Goal: Task Accomplishment & Management: Use online tool/utility

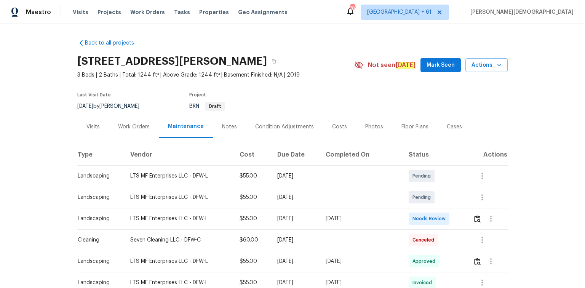
scroll to position [91, 0]
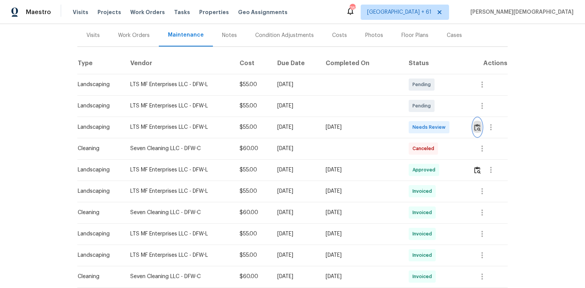
click at [474, 126] on img "button" at bounding box center [477, 127] width 6 height 7
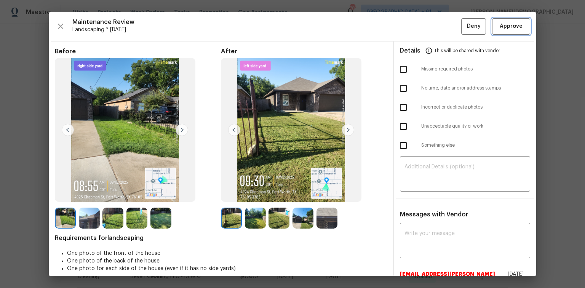
click at [501, 28] on span "Approve" at bounding box center [511, 27] width 23 height 10
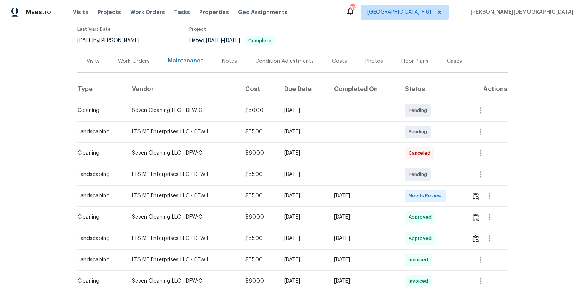
scroll to position [122, 0]
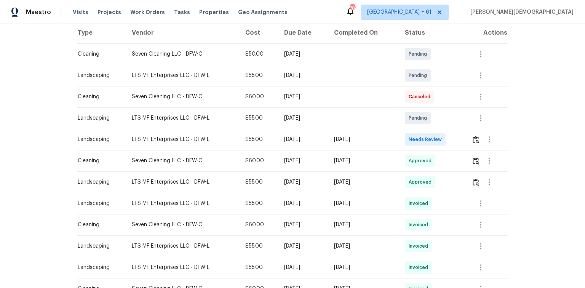
click at [416, 137] on td at bounding box center [487, 139] width 42 height 21
click at [416, 136] on img "button" at bounding box center [476, 139] width 6 height 7
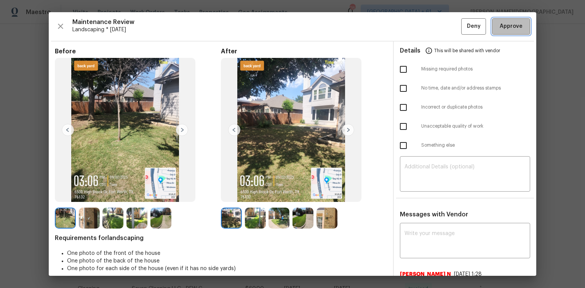
click at [416, 28] on span "Approve" at bounding box center [511, 27] width 23 height 10
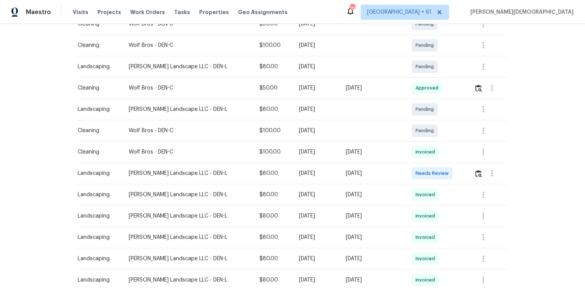
scroll to position [152, 0]
click at [416, 174] on td at bounding box center [488, 172] width 40 height 21
click at [416, 173] on td at bounding box center [488, 172] width 40 height 21
click at [416, 171] on button "button" at bounding box center [478, 173] width 9 height 18
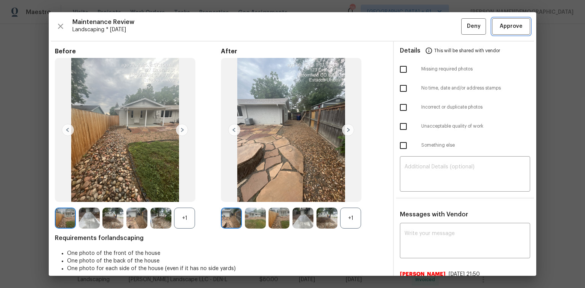
click at [416, 23] on span "Approve" at bounding box center [511, 27] width 23 height 10
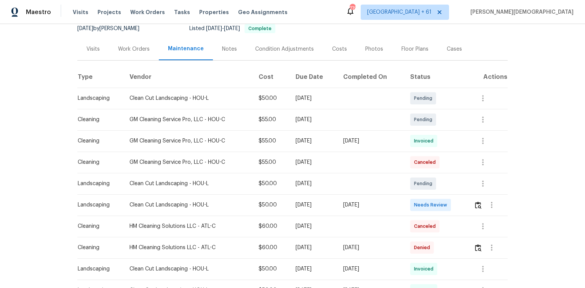
scroll to position [91, 0]
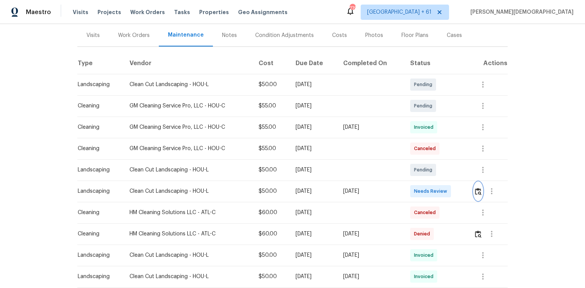
click at [416, 188] on img "button" at bounding box center [478, 191] width 6 height 7
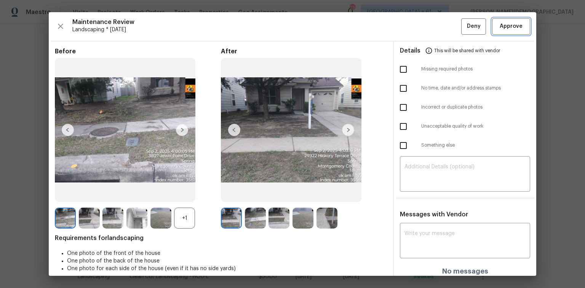
click at [416, 30] on button "Approve" at bounding box center [511, 26] width 38 height 16
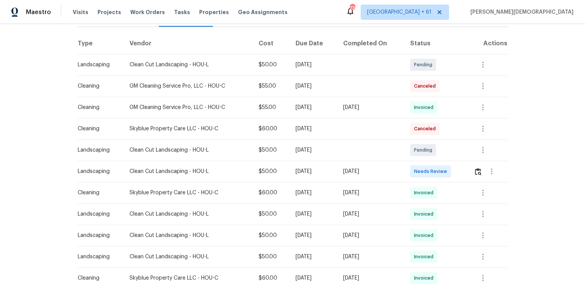
scroll to position [122, 0]
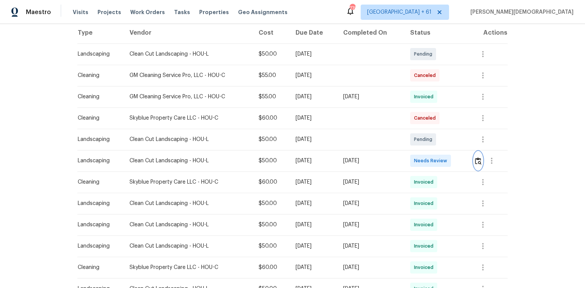
click at [416, 158] on img "button" at bounding box center [478, 160] width 6 height 7
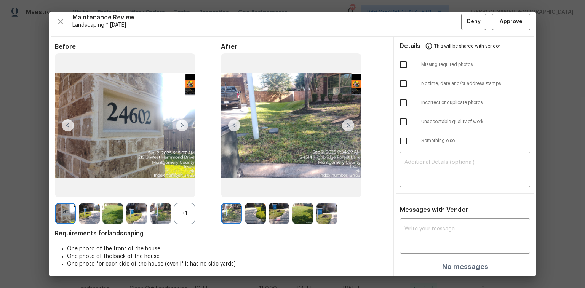
scroll to position [6, 0]
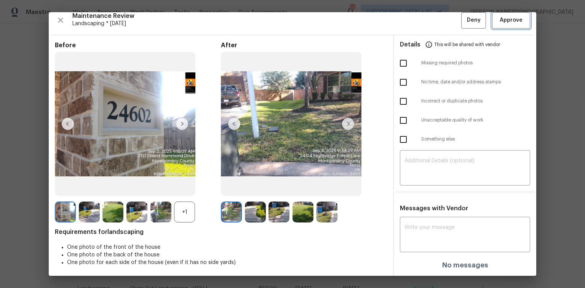
click at [416, 17] on span "Approve" at bounding box center [511, 21] width 23 height 10
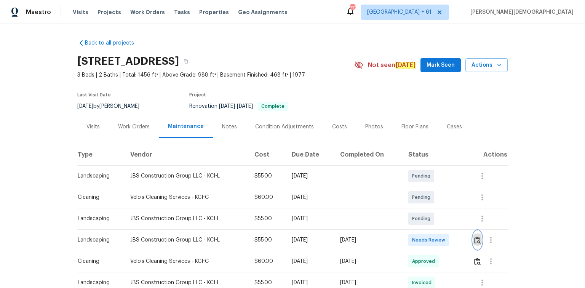
click at [416, 192] on img "button" at bounding box center [477, 240] width 6 height 7
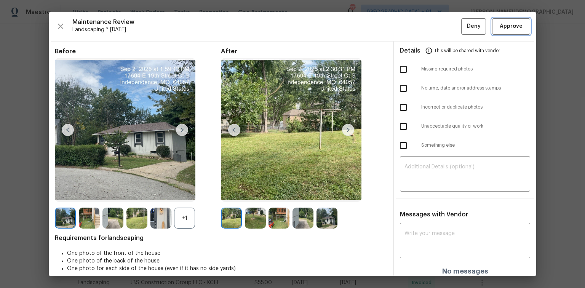
click at [416, 29] on span "Approve" at bounding box center [511, 27] width 23 height 10
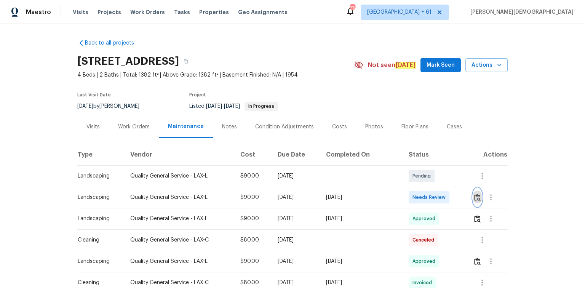
click at [416, 192] on img "button" at bounding box center [477, 197] width 6 height 7
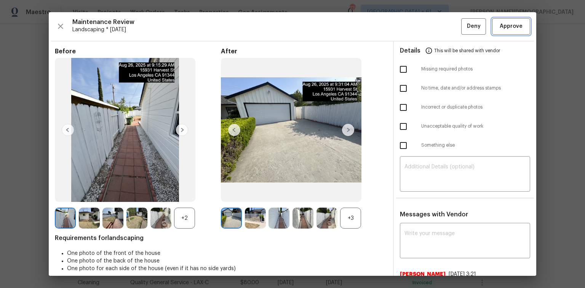
click at [416, 30] on button "Approve" at bounding box center [511, 26] width 38 height 16
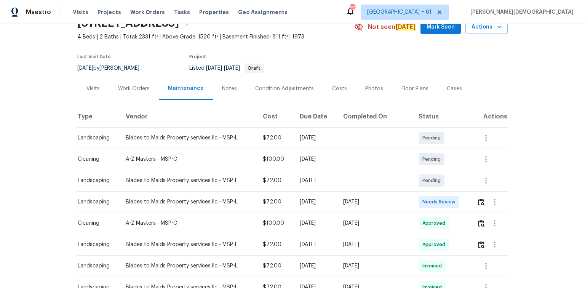
scroll to position [91, 0]
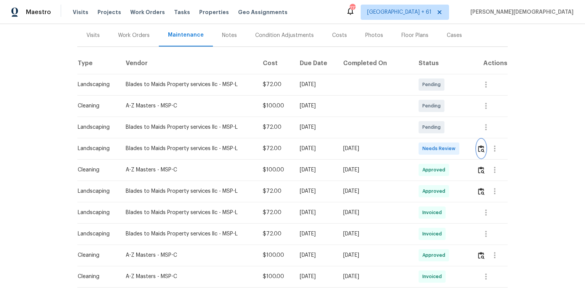
click at [416, 148] on img "button" at bounding box center [481, 148] width 6 height 7
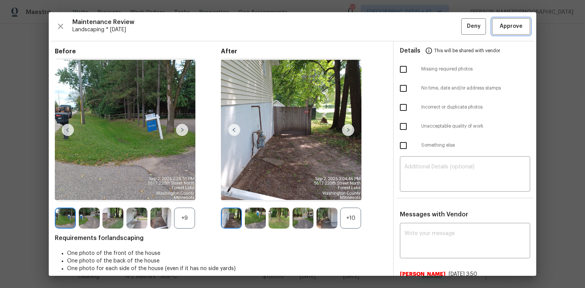
click at [416, 30] on span "Approve" at bounding box center [511, 27] width 23 height 10
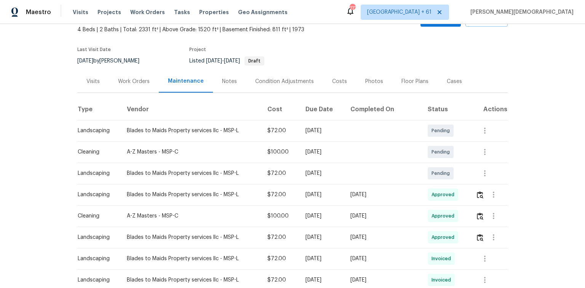
scroll to position [0, 0]
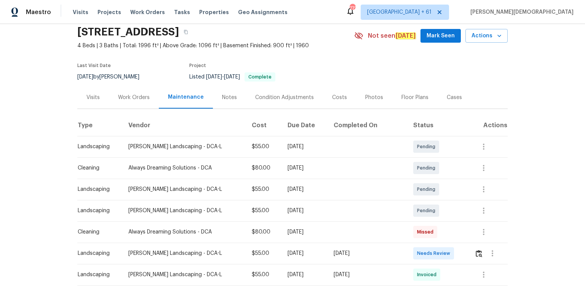
scroll to position [61, 0]
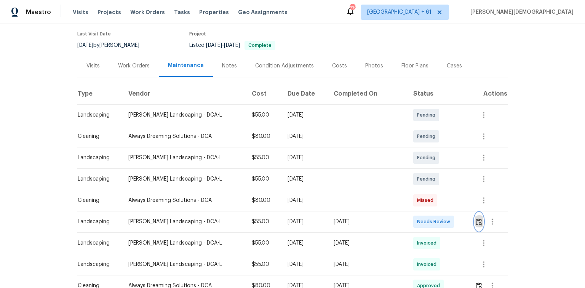
click at [416, 192] on img "button" at bounding box center [479, 221] width 6 height 7
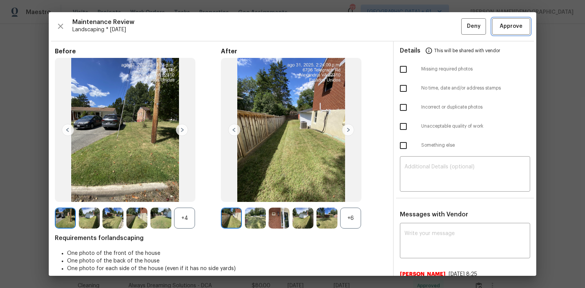
click at [416, 30] on button "Approve" at bounding box center [511, 26] width 38 height 16
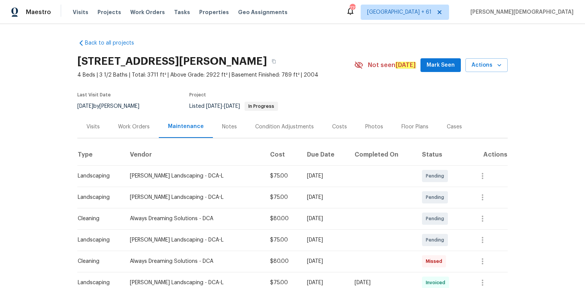
click at [165, 154] on th "Vendor" at bounding box center [194, 154] width 140 height 21
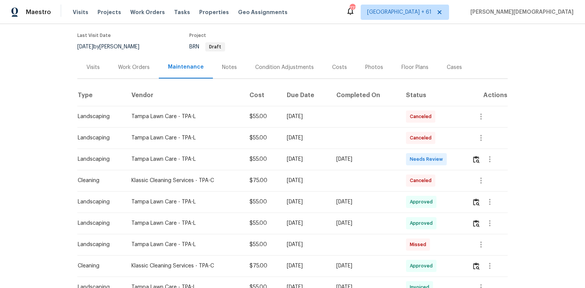
scroll to position [61, 0]
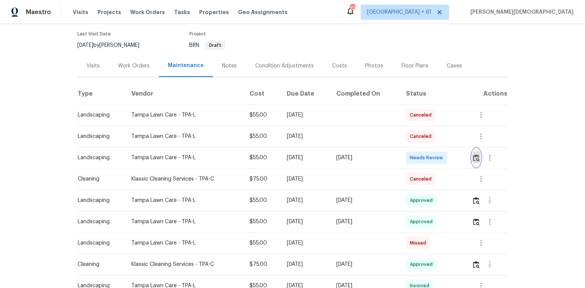
click at [416, 154] on img "button" at bounding box center [476, 157] width 6 height 7
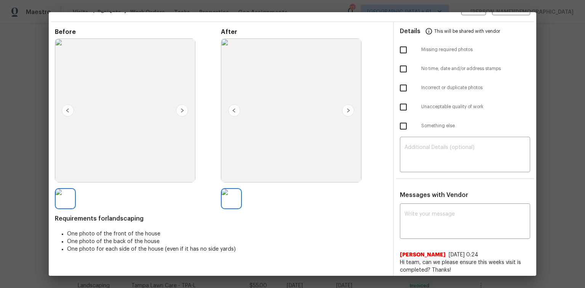
scroll to position [0, 0]
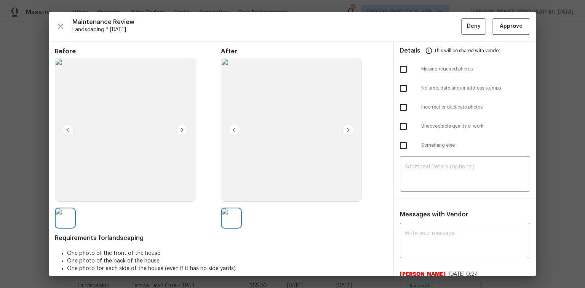
click at [346, 130] on img at bounding box center [348, 130] width 12 height 12
click at [416, 18] on button "Approve" at bounding box center [511, 26] width 38 height 16
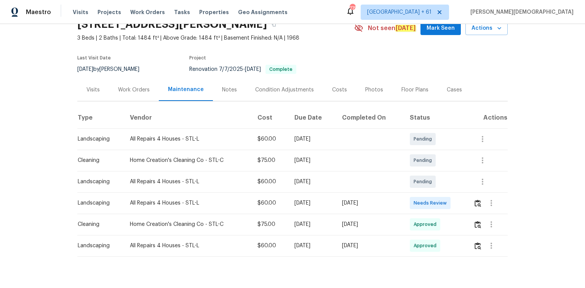
scroll to position [52, 0]
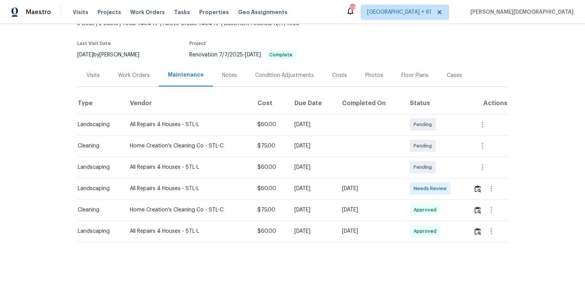
click at [416, 180] on div at bounding box center [491, 188] width 34 height 18
click at [416, 186] on img "button" at bounding box center [478, 188] width 6 height 7
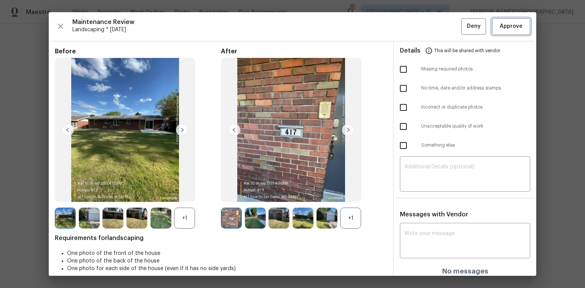
click at [416, 31] on button "Approve" at bounding box center [511, 26] width 38 height 16
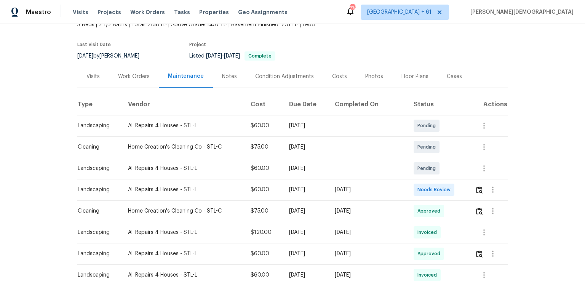
scroll to position [122, 0]
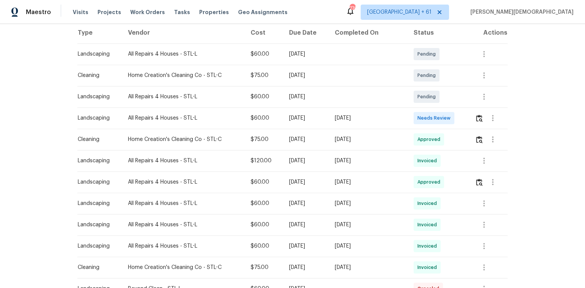
click at [416, 117] on td at bounding box center [488, 117] width 39 height 21
click at [416, 116] on img "button" at bounding box center [479, 118] width 6 height 7
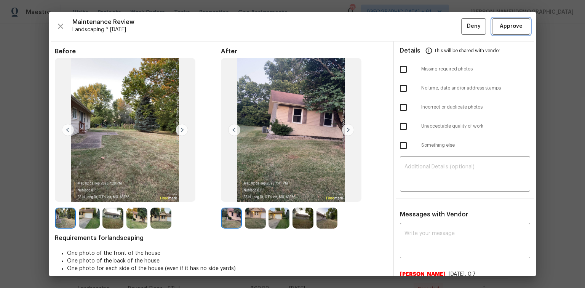
click at [416, 28] on span "Approve" at bounding box center [511, 27] width 23 height 10
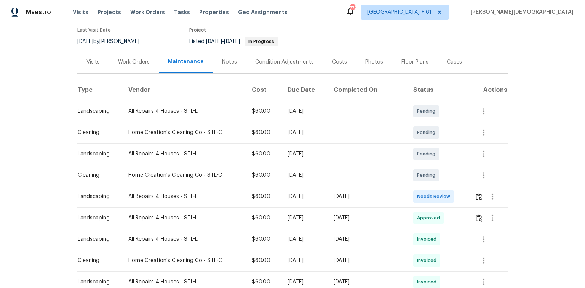
scroll to position [122, 0]
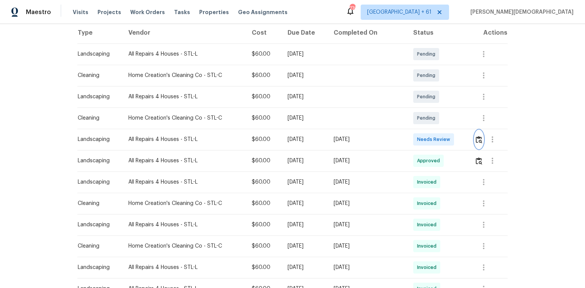
click at [416, 139] on img "button" at bounding box center [479, 139] width 6 height 7
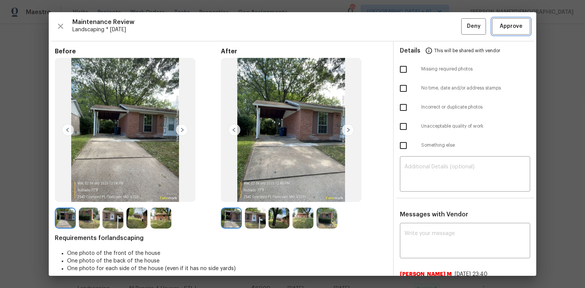
click at [416, 30] on button "Approve" at bounding box center [511, 26] width 38 height 16
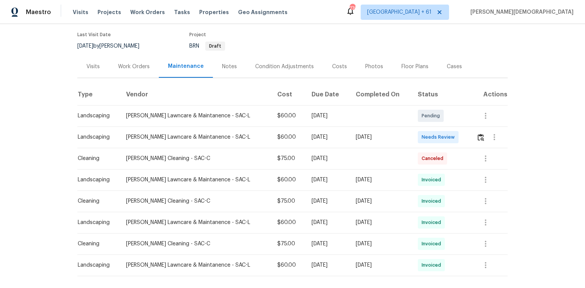
scroll to position [61, 0]
click at [416, 136] on img "button" at bounding box center [481, 136] width 6 height 7
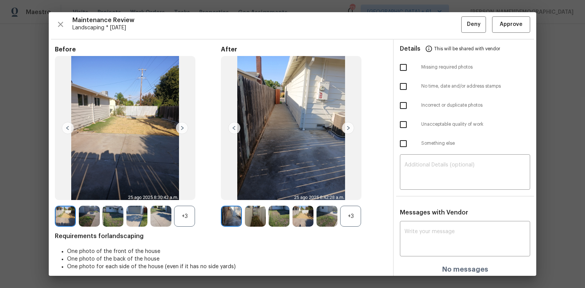
scroll to position [0, 0]
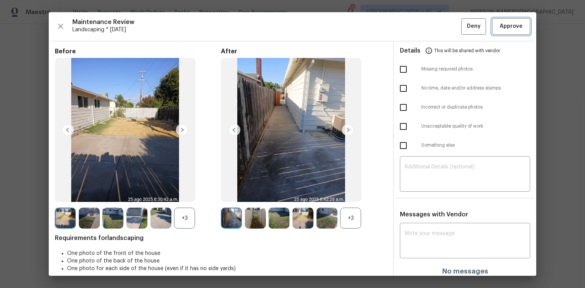
click at [416, 27] on span "Approve" at bounding box center [511, 27] width 23 height 10
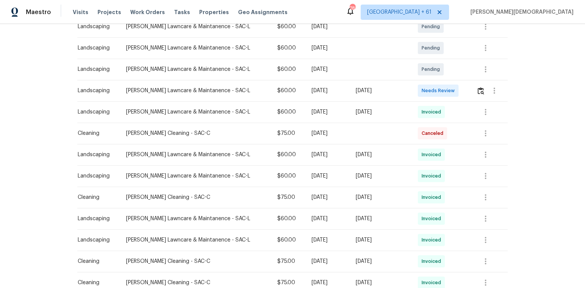
scroll to position [122, 0]
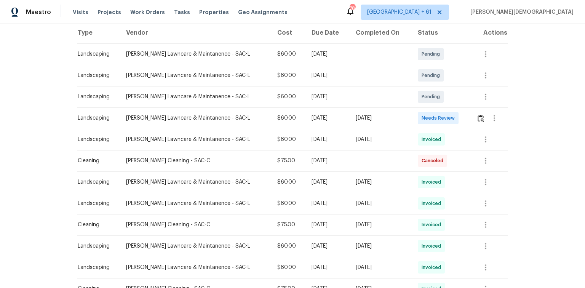
click at [416, 118] on div at bounding box center [494, 118] width 18 height 18
click at [416, 118] on img "button" at bounding box center [481, 118] width 6 height 7
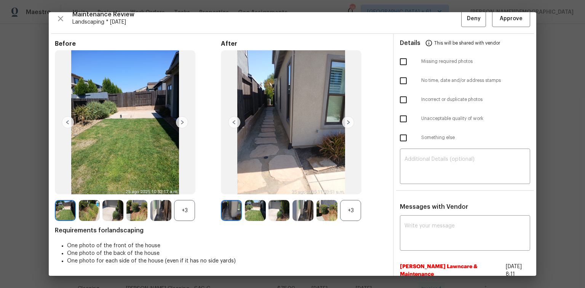
scroll to position [0, 0]
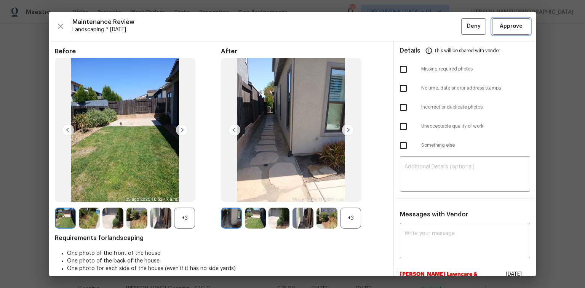
click at [416, 28] on span "Approve" at bounding box center [511, 27] width 23 height 10
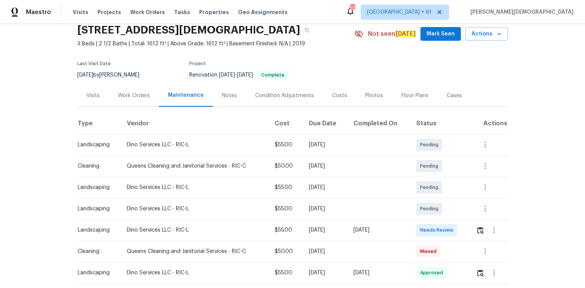
scroll to position [61, 0]
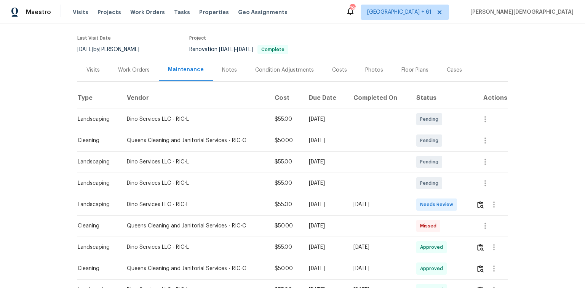
scroll to position [61, 0]
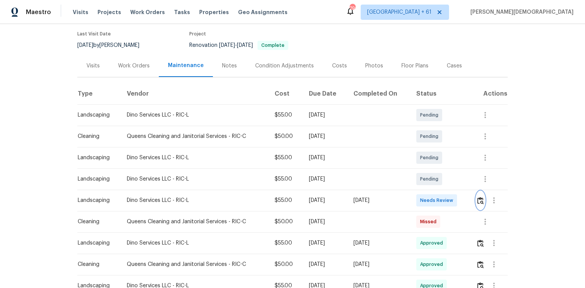
click at [478, 201] on button "button" at bounding box center [480, 200] width 9 height 18
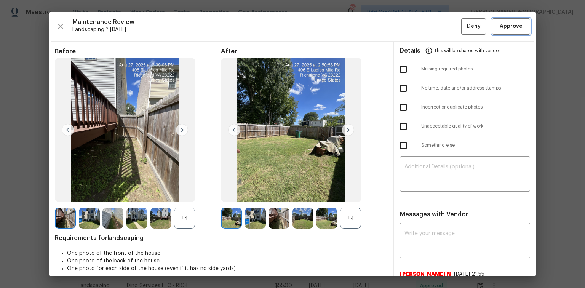
click at [507, 29] on span "Approve" at bounding box center [511, 27] width 23 height 10
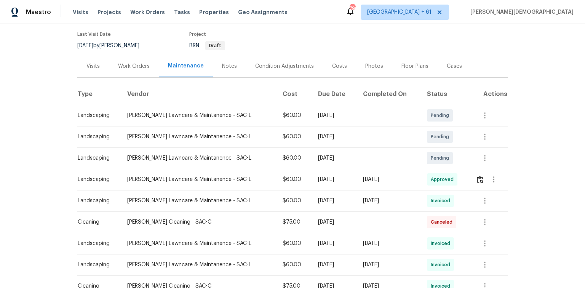
scroll to position [61, 0]
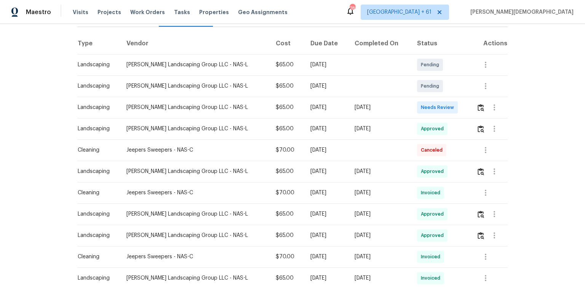
scroll to position [122, 0]
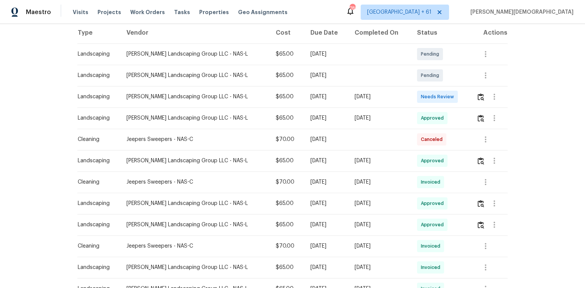
click at [416, 93] on td at bounding box center [488, 96] width 37 height 21
click at [416, 93] on img "button" at bounding box center [481, 96] width 6 height 7
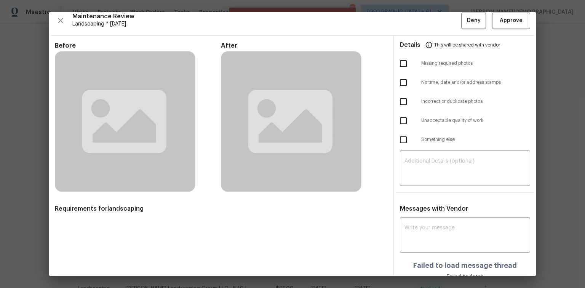
scroll to position [0, 0]
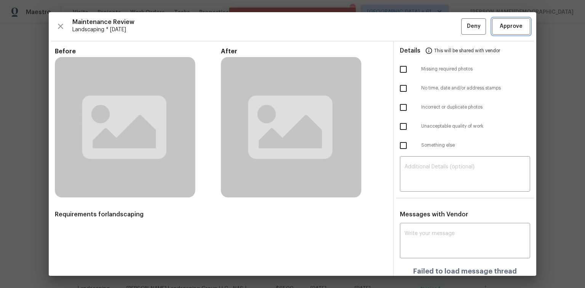
click at [416, 26] on span "Approve" at bounding box center [511, 27] width 23 height 10
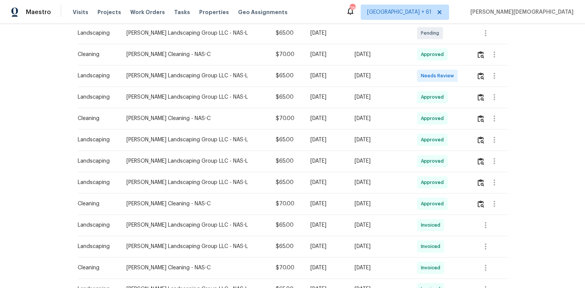
scroll to position [122, 0]
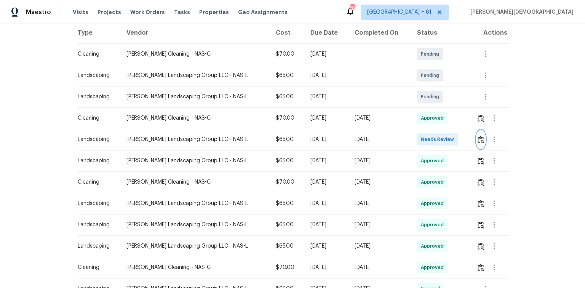
click at [478, 137] on img "button" at bounding box center [481, 139] width 6 height 7
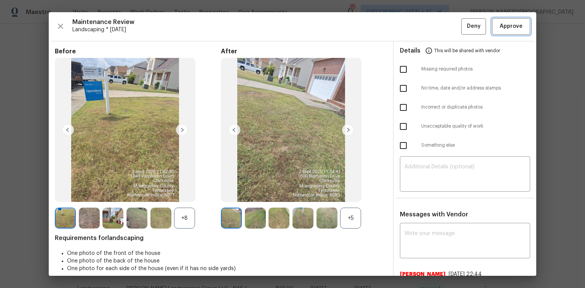
click at [505, 24] on span "Approve" at bounding box center [511, 27] width 23 height 10
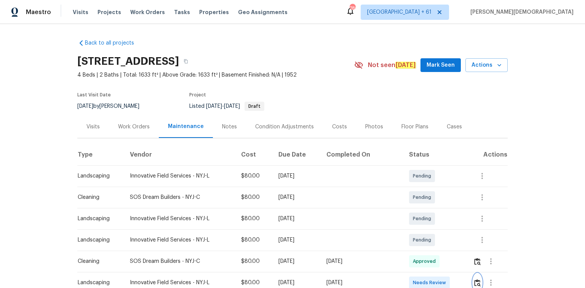
click at [416, 192] on img "button" at bounding box center [477, 282] width 6 height 7
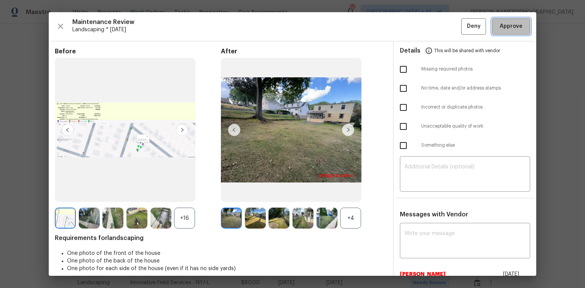
click at [416, 30] on span "Approve" at bounding box center [511, 27] width 23 height 10
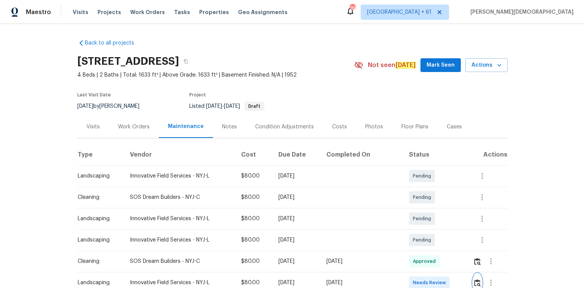
scroll to position [4, 0]
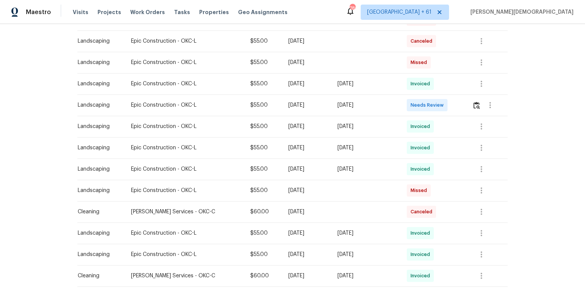
scroll to position [183, 0]
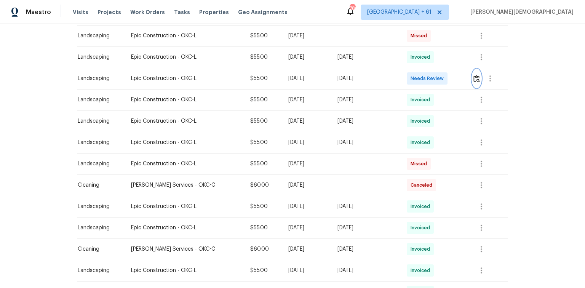
click at [416, 75] on img "button" at bounding box center [477, 78] width 6 height 7
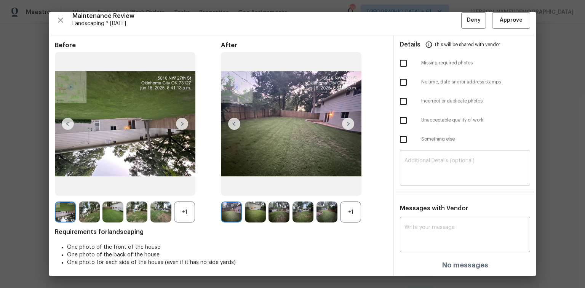
scroll to position [0, 0]
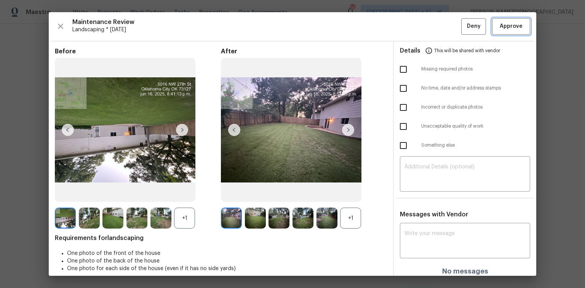
click at [416, 24] on span "Approve" at bounding box center [511, 27] width 23 height 10
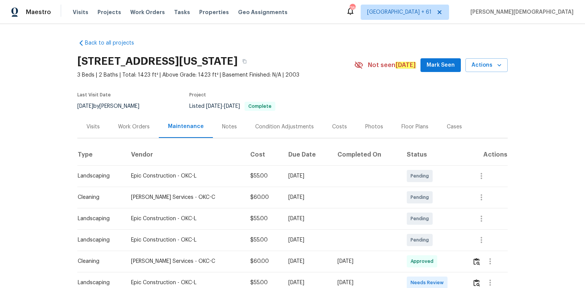
scroll to position [91, 0]
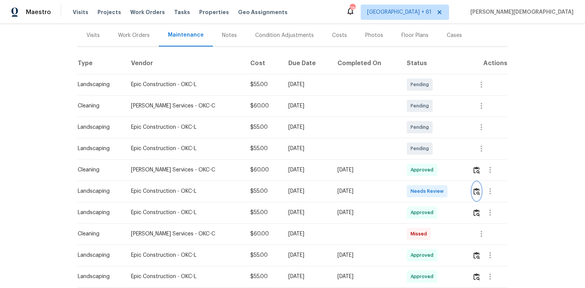
click at [416, 188] on img "button" at bounding box center [477, 191] width 6 height 7
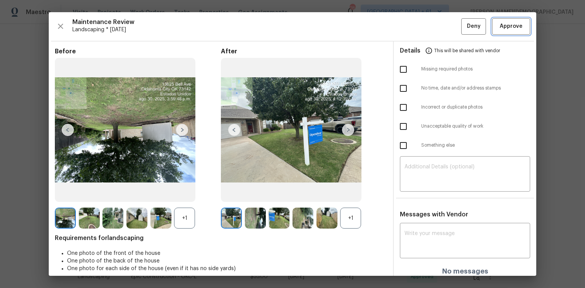
click at [416, 28] on button "Approve" at bounding box center [511, 26] width 38 height 16
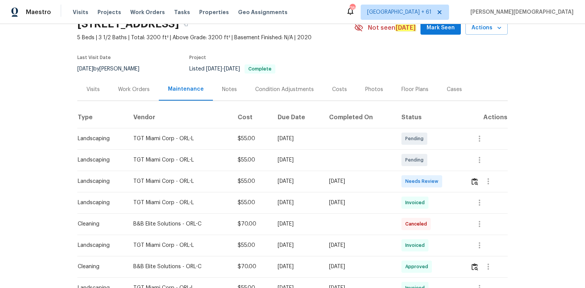
scroll to position [91, 0]
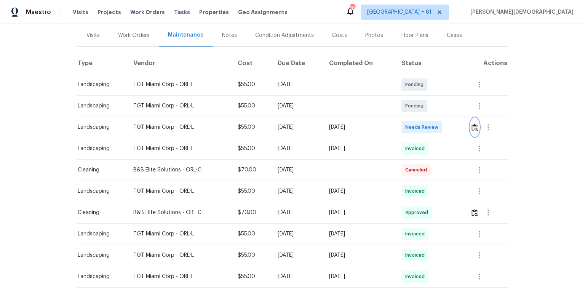
click at [416, 121] on button "button" at bounding box center [474, 127] width 9 height 18
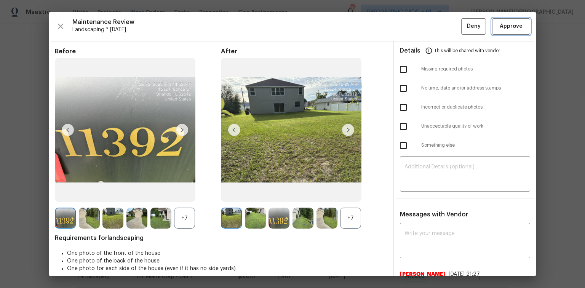
click at [416, 22] on span "Approve" at bounding box center [511, 27] width 23 height 10
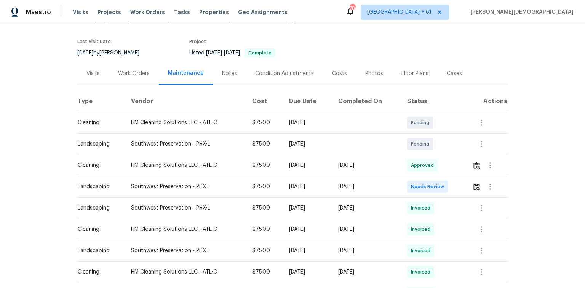
scroll to position [61, 0]
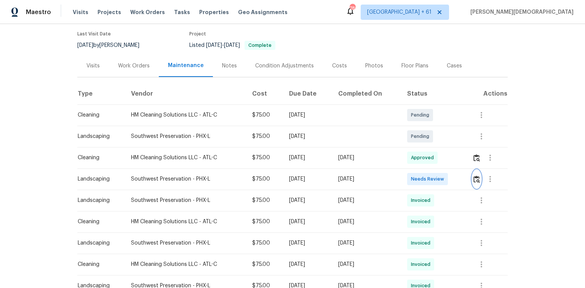
click at [416, 176] on img "button" at bounding box center [477, 179] width 6 height 7
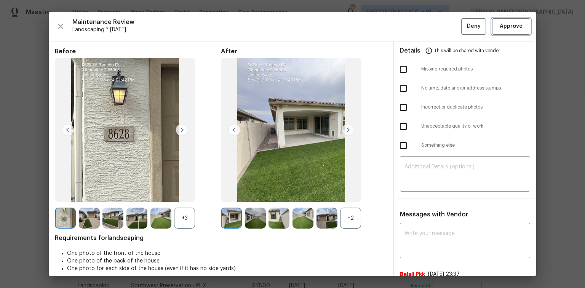
click at [416, 29] on span "Approve" at bounding box center [511, 27] width 23 height 10
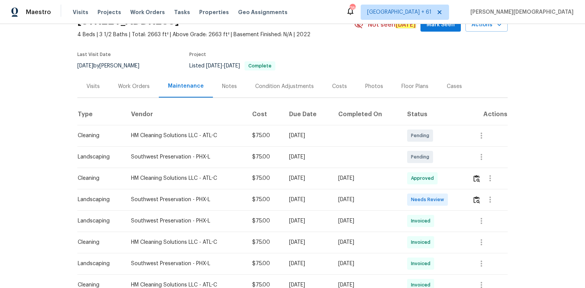
scroll to position [91, 0]
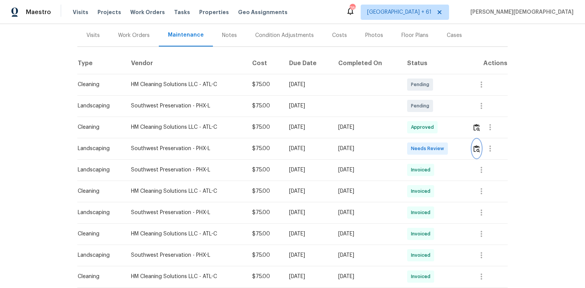
click at [481, 144] on button "button" at bounding box center [476, 148] width 9 height 18
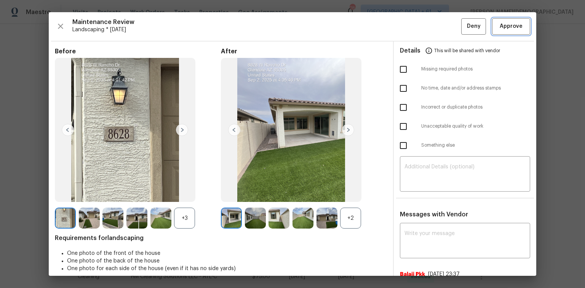
click at [505, 26] on span "Approve" at bounding box center [511, 27] width 23 height 10
click at [500, 23] on span "Approve" at bounding box center [511, 27] width 23 height 10
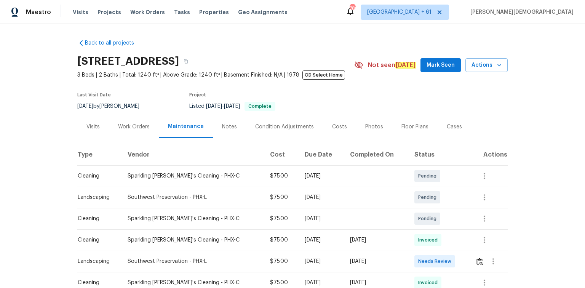
click at [416, 118] on div "Back to all projects 9639 N 63rd Dr, Glendale, AZ 85302 3 Beds | 2 Baths | Tota…" at bounding box center [292, 156] width 585 height 264
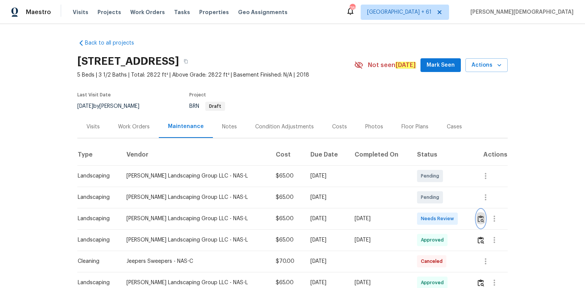
click at [477, 211] on button "button" at bounding box center [481, 219] width 9 height 18
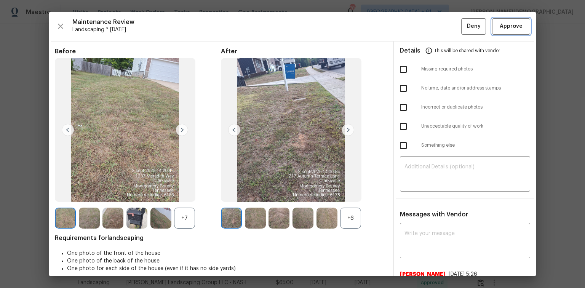
click at [502, 26] on span "Approve" at bounding box center [511, 27] width 23 height 10
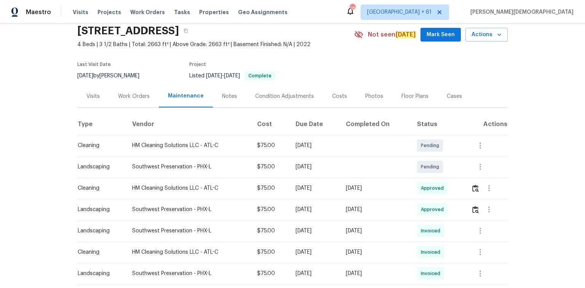
scroll to position [61, 0]
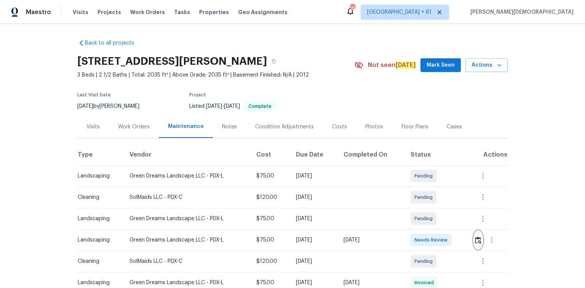
click at [416, 192] on img "button" at bounding box center [478, 240] width 6 height 7
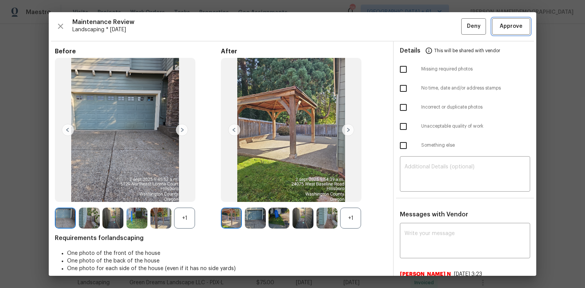
click at [416, 20] on button "Approve" at bounding box center [511, 26] width 38 height 16
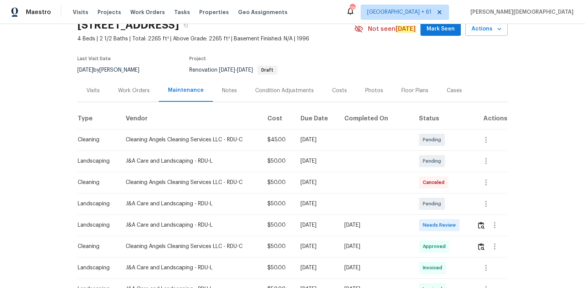
scroll to position [91, 0]
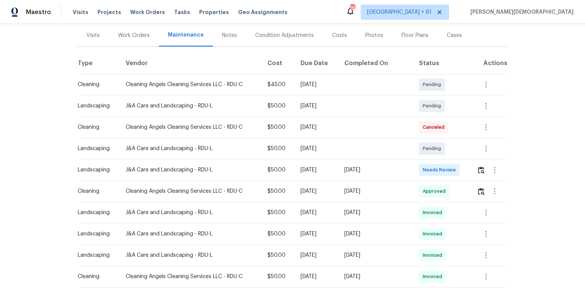
click at [416, 171] on div at bounding box center [495, 170] width 18 height 18
click at [416, 168] on img "button" at bounding box center [481, 169] width 6 height 7
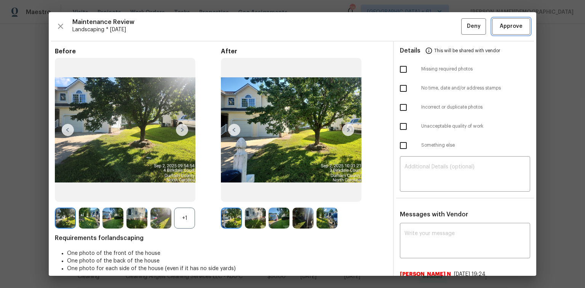
click at [416, 34] on button "Approve" at bounding box center [511, 26] width 38 height 16
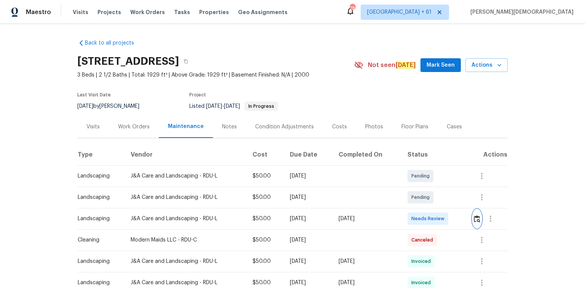
click at [416, 192] on button "button" at bounding box center [477, 219] width 9 height 18
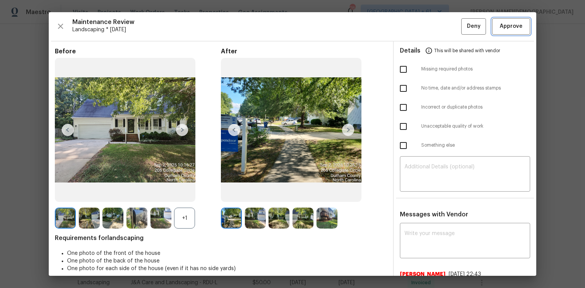
click at [416, 31] on button "Approve" at bounding box center [511, 26] width 38 height 16
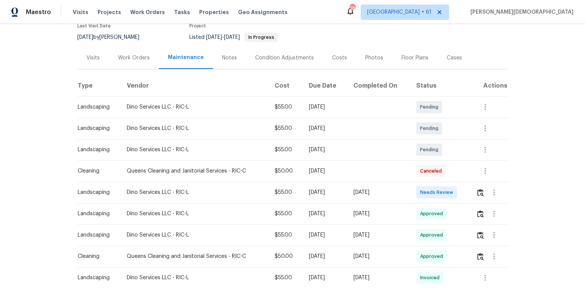
scroll to position [152, 0]
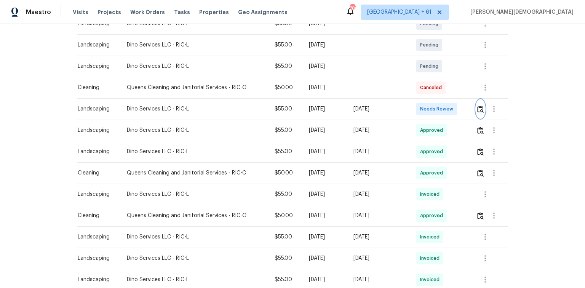
click at [416, 101] on button "button" at bounding box center [480, 109] width 9 height 18
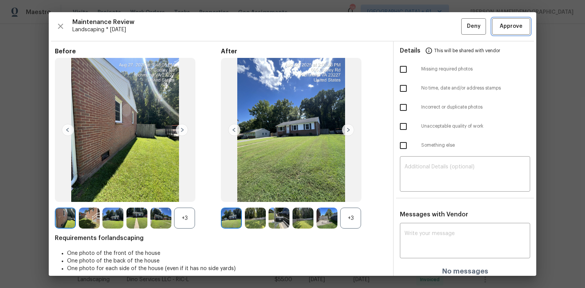
click at [416, 27] on span "Approve" at bounding box center [511, 27] width 26 height 10
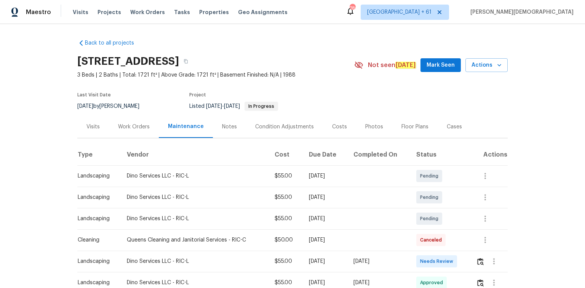
scroll to position [91, 0]
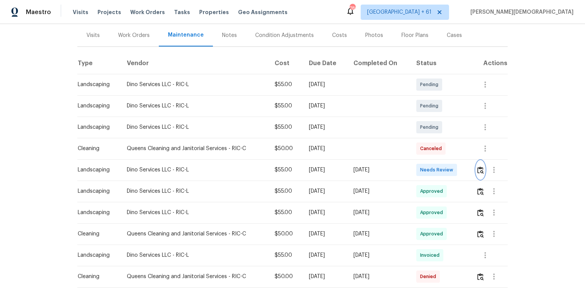
click at [416, 169] on img "button" at bounding box center [480, 169] width 6 height 7
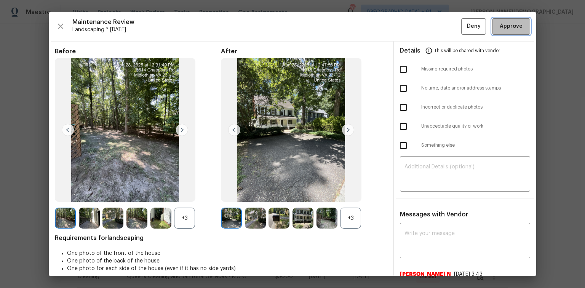
click at [416, 31] on button "Approve" at bounding box center [511, 26] width 38 height 16
